Goal: Task Accomplishment & Management: Complete application form

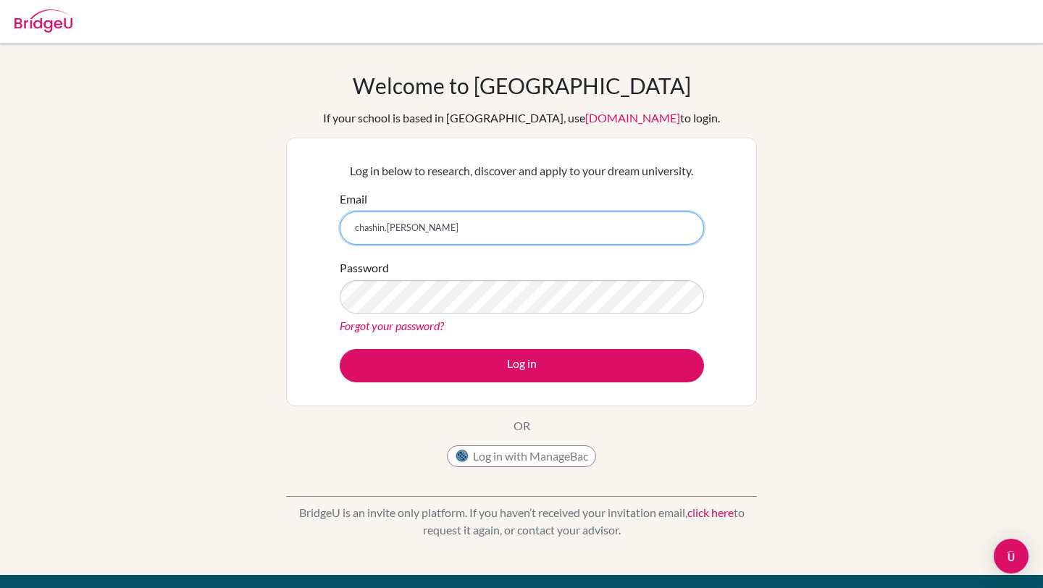
click at [442, 219] on input "chashin.lee" at bounding box center [522, 227] width 364 height 33
click at [453, 229] on input "chashin.lee" at bounding box center [522, 227] width 364 height 33
type input "[EMAIL_ADDRESS][PERSON_NAME][DOMAIN_NAME]"
click at [340, 349] on button "Log in" at bounding box center [522, 365] width 364 height 33
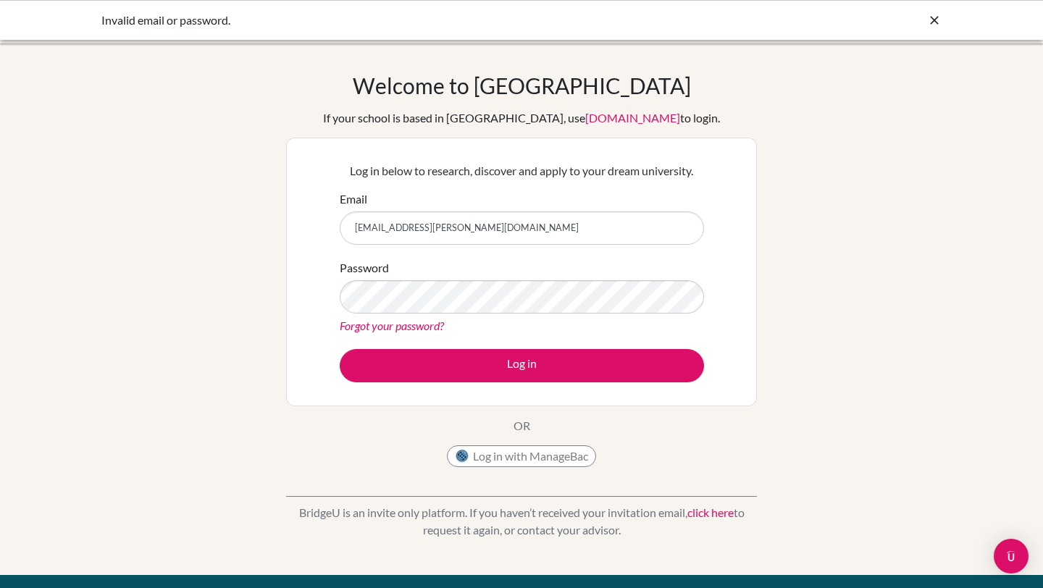
click at [340, 349] on button "Log in" at bounding box center [522, 365] width 364 height 33
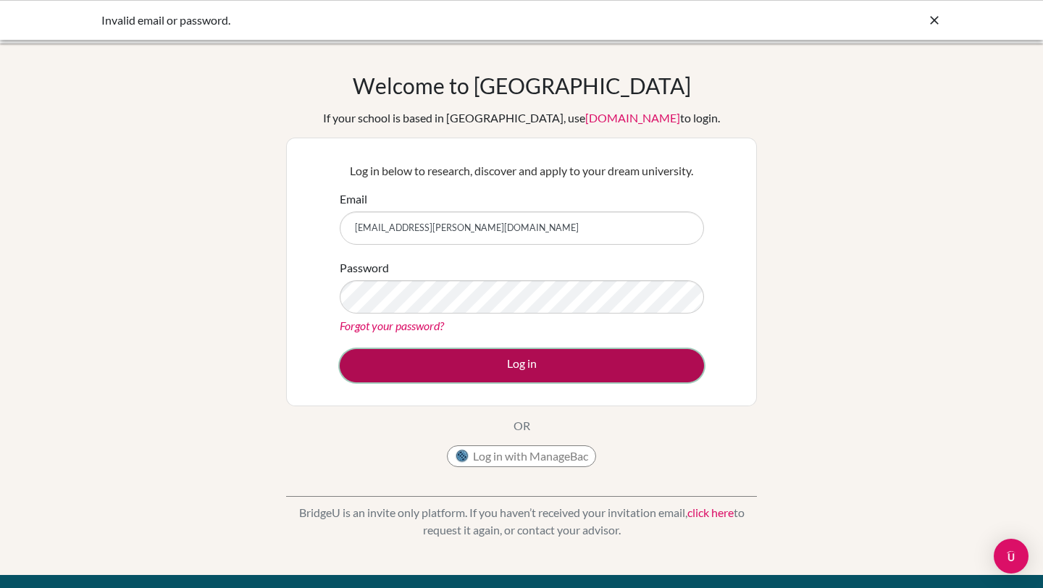
click at [532, 359] on button "Log in" at bounding box center [522, 365] width 364 height 33
